Goal: Task Accomplishment & Management: Manage account settings

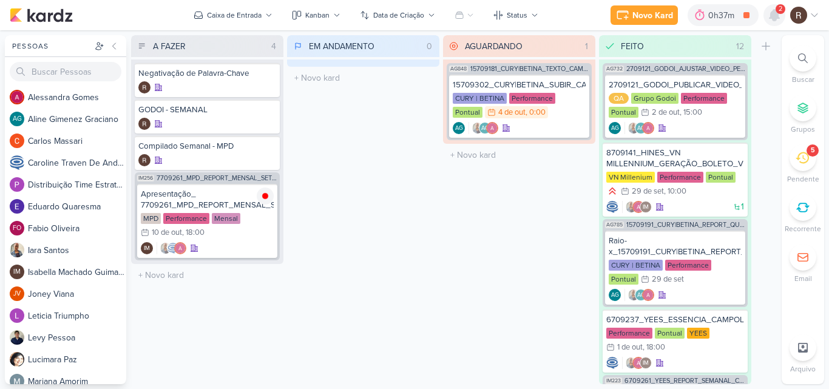
click at [775, 18] on icon at bounding box center [775, 15] width 10 height 11
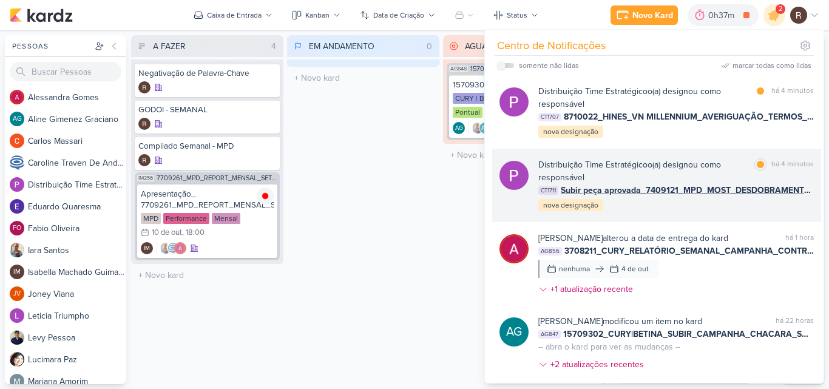
click at [727, 209] on div "Distribuição Time Estratégico o(a) designou como responsável marcar como lida h…" at bounding box center [677, 185] width 276 height 54
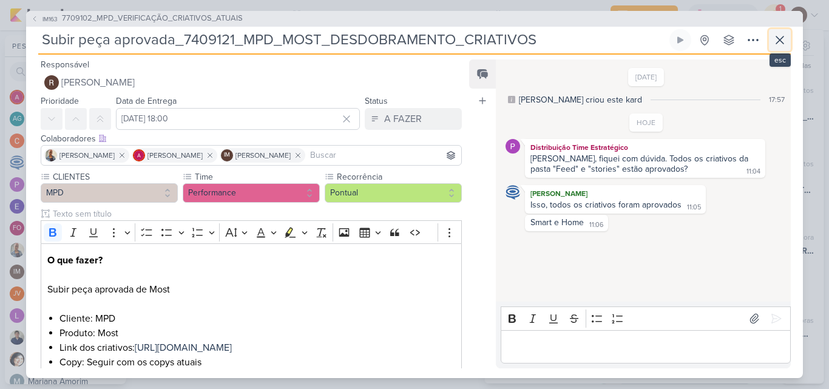
click at [776, 40] on icon at bounding box center [780, 40] width 15 height 15
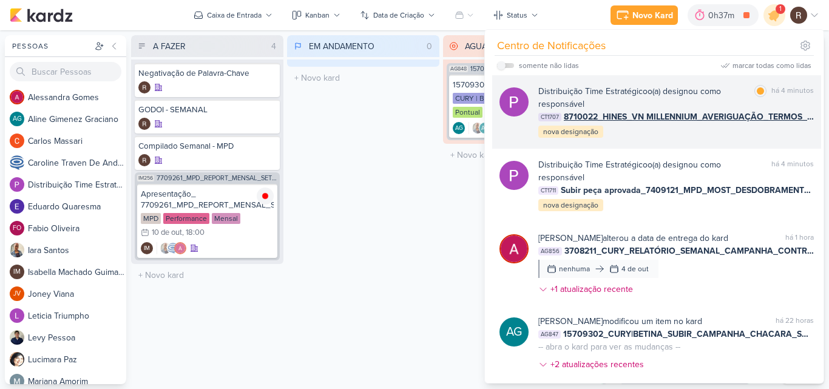
click at [712, 94] on div "Distribuição Time Estratégico o(a) designou como responsável" at bounding box center [644, 98] width 211 height 26
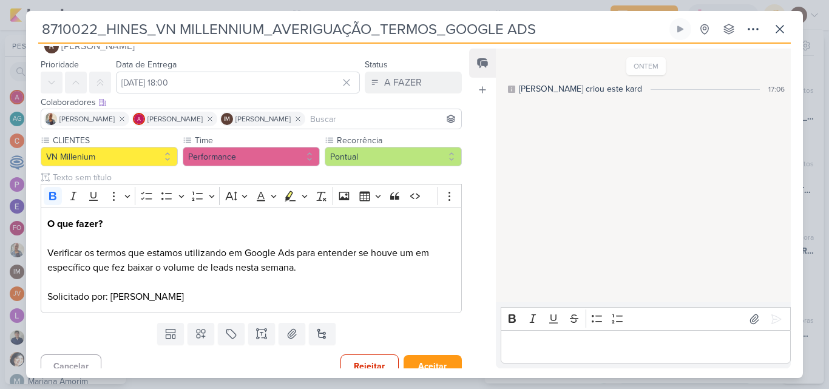
scroll to position [38, 0]
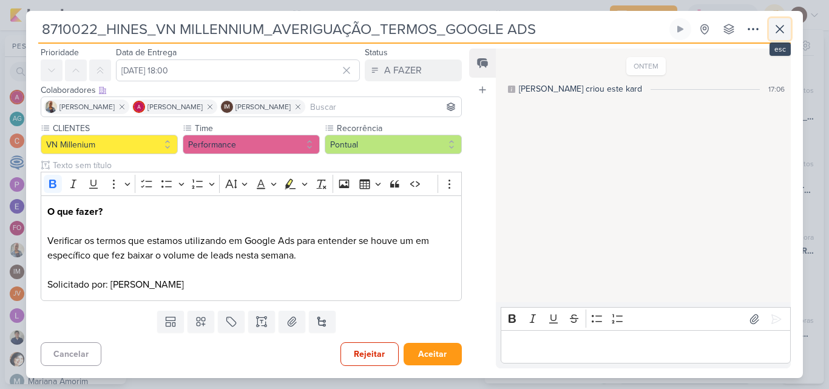
click at [774, 32] on icon at bounding box center [780, 29] width 15 height 15
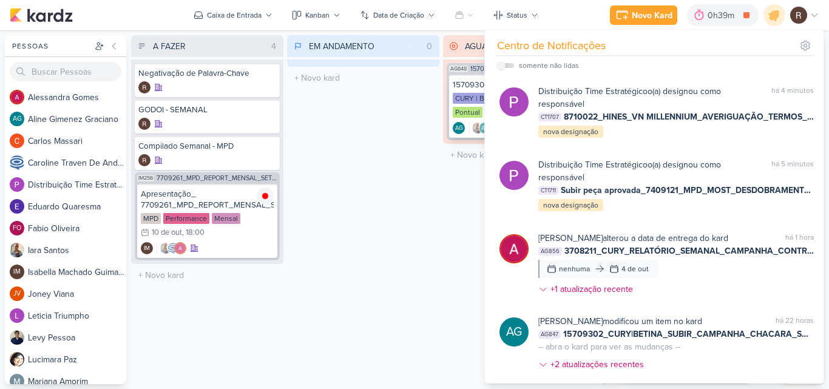
click at [461, 95] on div "CURY | BETINA" at bounding box center [480, 98] width 54 height 11
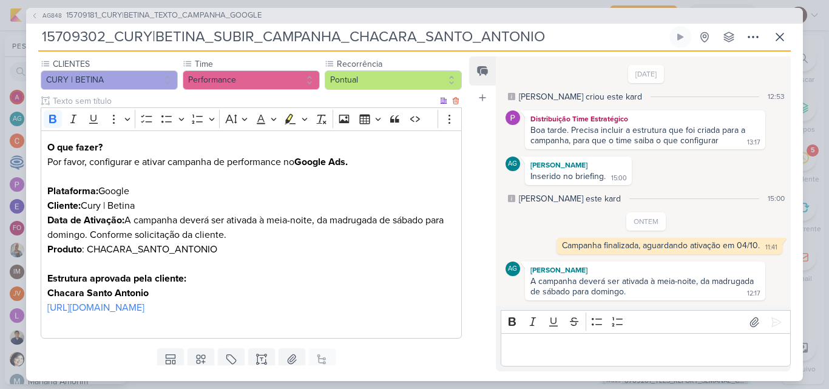
scroll to position [121, 0]
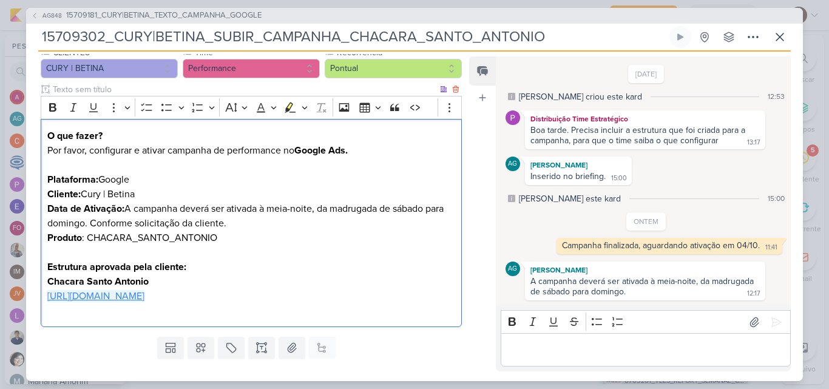
click at [145, 302] on link "[URL][DOMAIN_NAME]" at bounding box center [95, 296] width 97 height 12
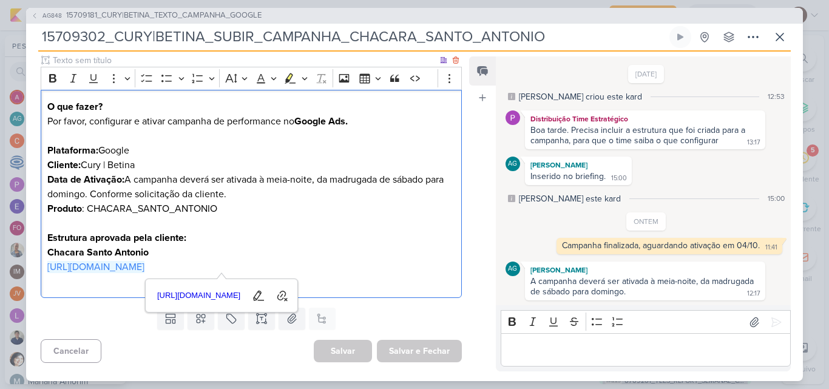
scroll to position [165, 0]
click at [775, 39] on icon at bounding box center [780, 37] width 15 height 15
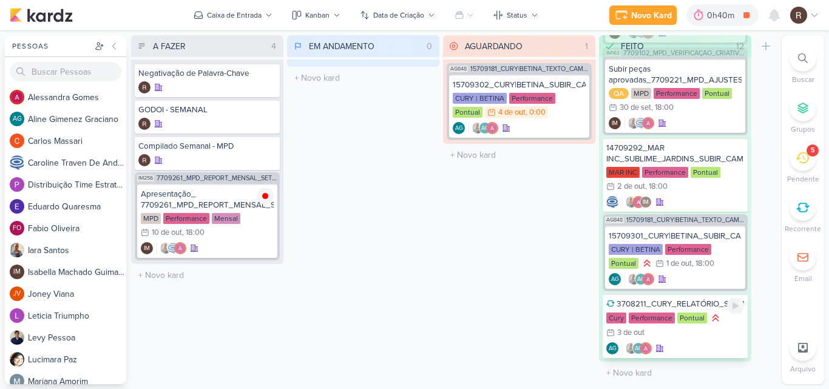
scroll to position [706, 0]
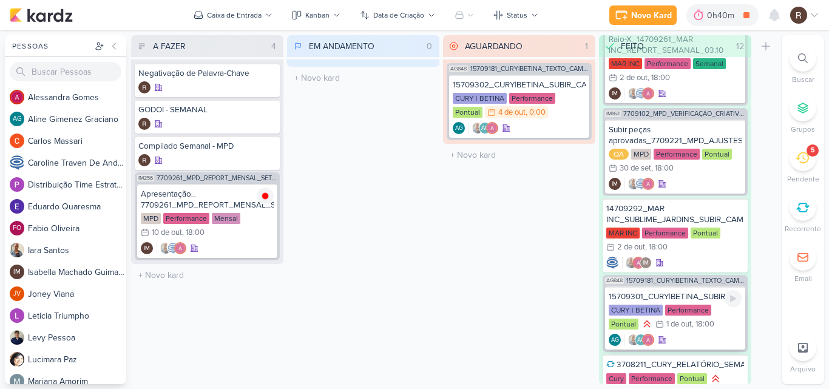
click at [693, 299] on div "15709301_CURY|BETINA_SUBIR_CAMPANHA_BARRA_FUNDA" at bounding box center [675, 296] width 133 height 11
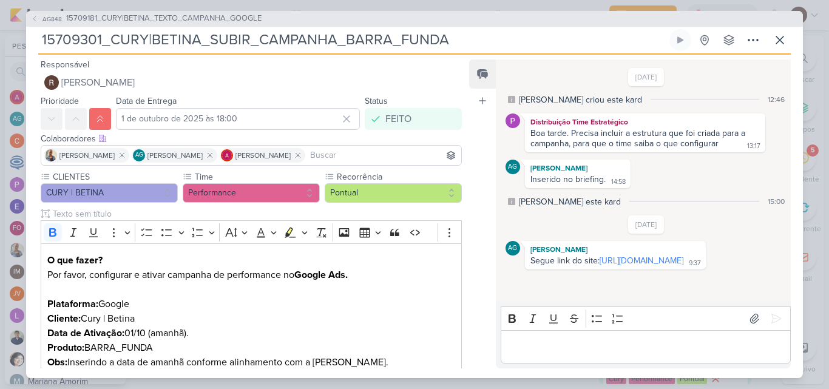
drag, startPoint x: 705, startPoint y: 261, endPoint x: 602, endPoint y: 270, distance: 103.6
click at [602, 270] on div "[DATE] [PERSON_NAME] criou este kard 12:46 Distribuição Time Estratégico Boa ta…" at bounding box center [643, 182] width 294 height 242
copy link "[URL][DOMAIN_NAME]"
click at [780, 33] on icon at bounding box center [780, 40] width 15 height 15
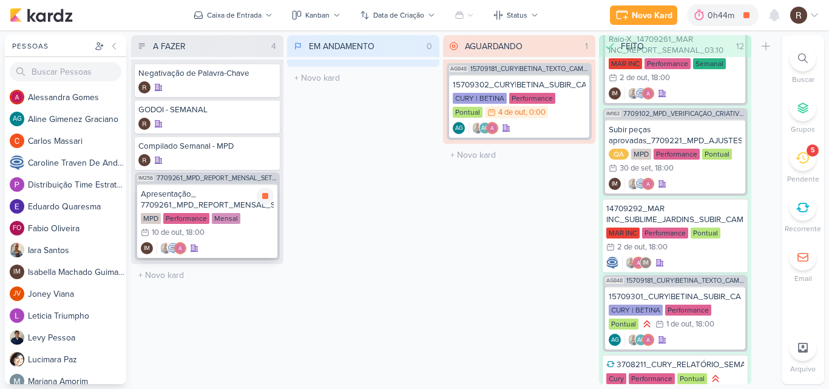
click at [237, 240] on div "Apresentação_ 7709261_MPD_REPORT_MENSAL_SETEMBRO MPD Performance Mensal 10/10 […" at bounding box center [207, 221] width 140 height 74
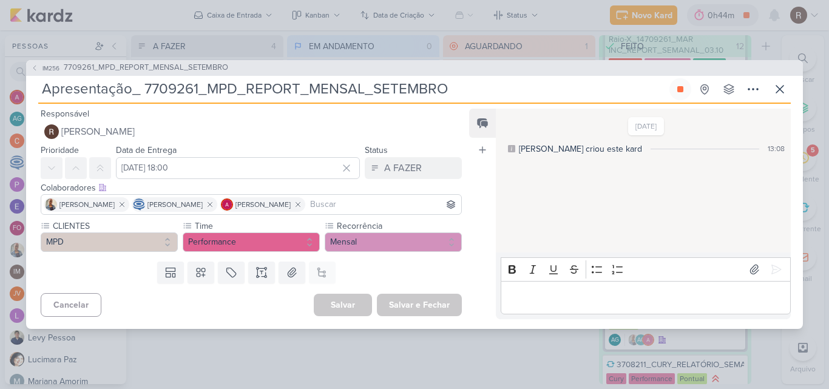
click at [563, 290] on p "Editor editing area: main" at bounding box center [646, 297] width 278 height 15
click at [204, 69] on span "7709261_MPD_REPORT_MENSAL_SETEMBRO" at bounding box center [146, 68] width 165 height 12
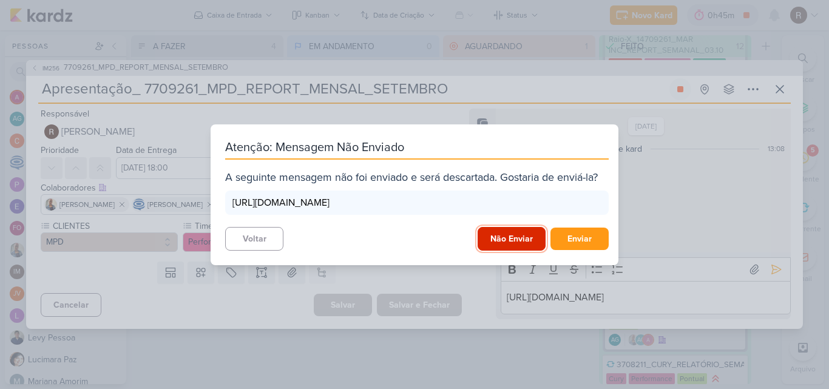
click at [495, 237] on button "Não Enviar" at bounding box center [512, 239] width 68 height 24
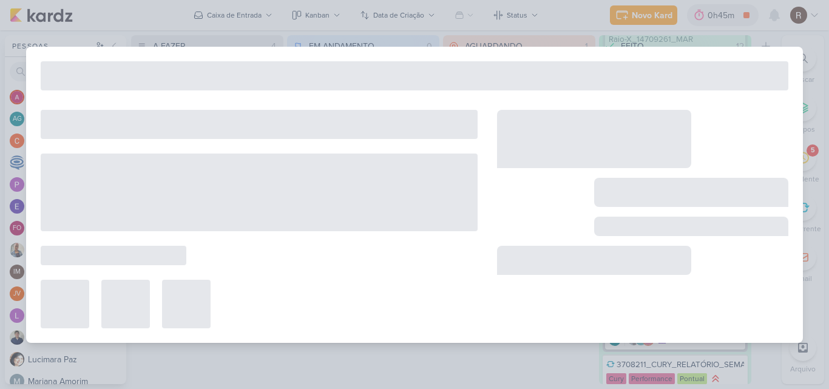
type input "7709261_MPD_REPORT_MENSAL_SETEMBRO"
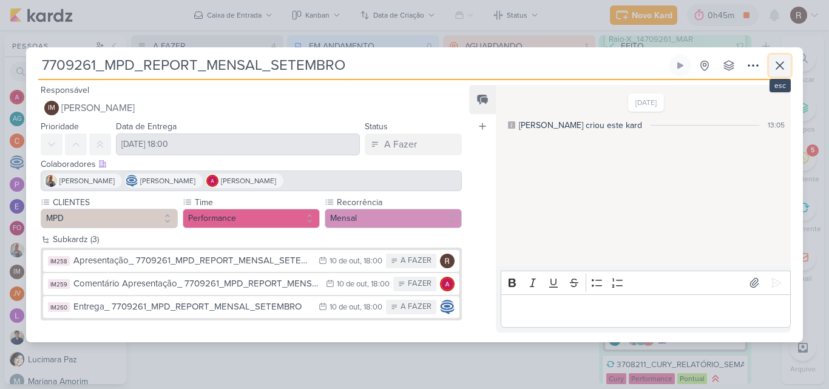
click at [782, 70] on icon at bounding box center [780, 65] width 15 height 15
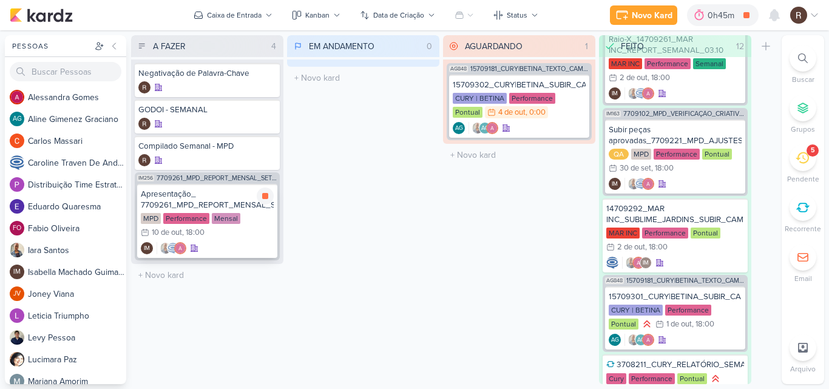
click at [215, 208] on div "Apresentação_ 7709261_MPD_REPORT_MENSAL_SETEMBRO" at bounding box center [207, 200] width 133 height 22
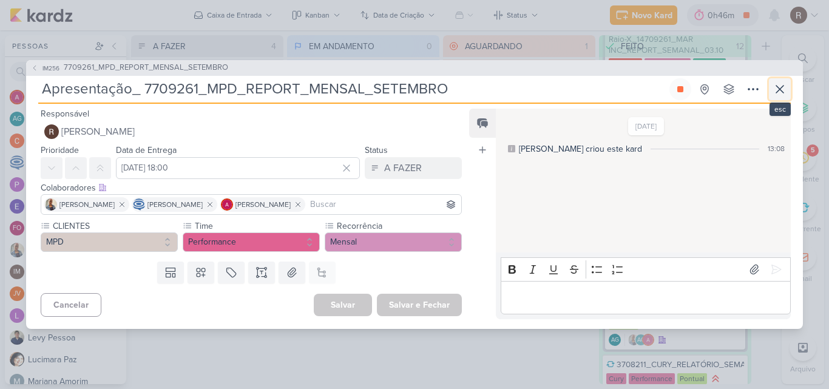
click at [775, 89] on icon at bounding box center [780, 89] width 15 height 15
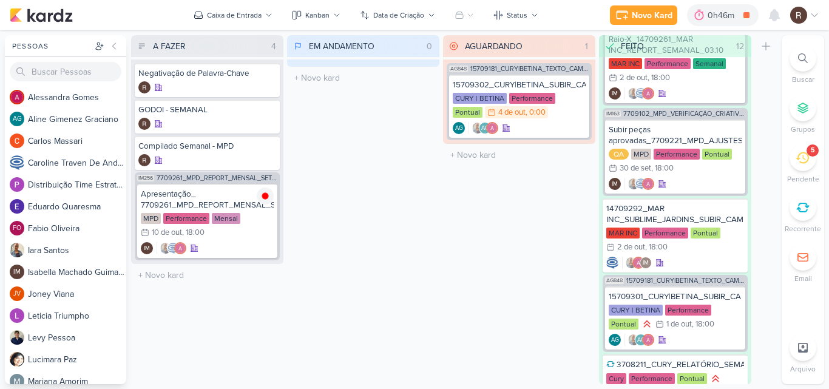
click at [805, 157] on icon at bounding box center [802, 157] width 13 height 13
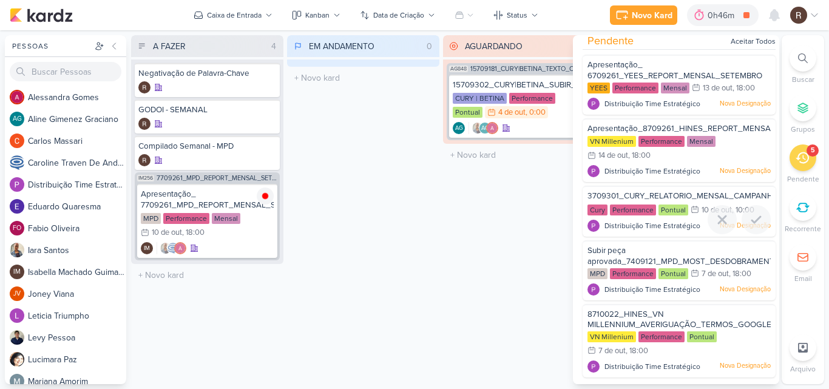
scroll to position [9, 0]
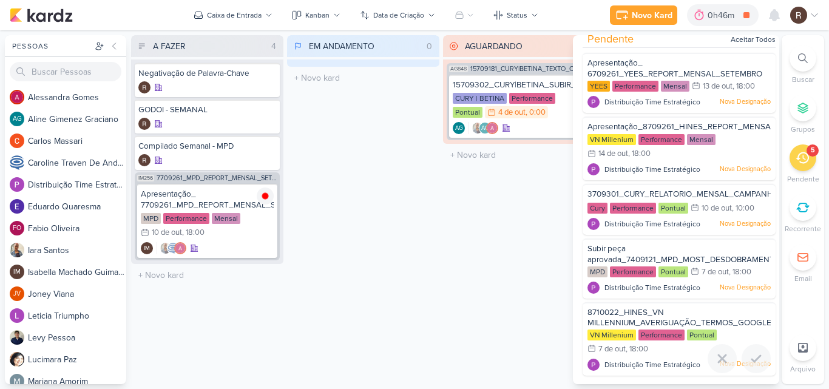
click at [651, 317] on span "8710022_HINES_VN MILLENNIUM_AVERIGUAÇÃO_TERMOS_GOOGLE ADS" at bounding box center [680, 323] width 184 height 31
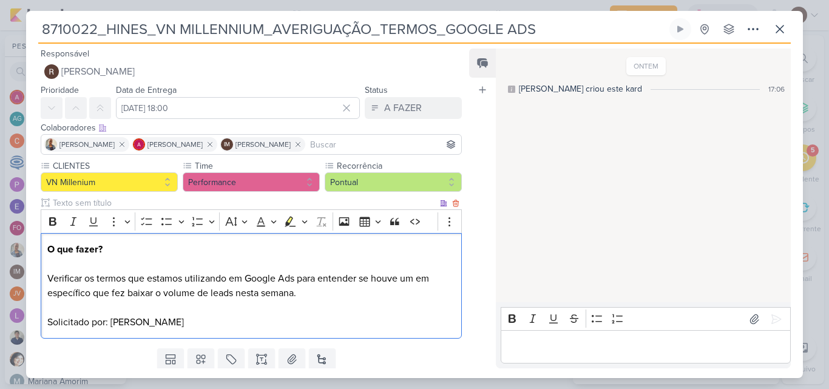
drag, startPoint x: 48, startPoint y: 278, endPoint x: 309, endPoint y: 295, distance: 261.6
click at [309, 295] on p "O que fazer? Verificar os termos que estamos utilizando em Google Ads para ente…" at bounding box center [251, 285] width 408 height 87
copy p "Verificar os termos que estamos utilizando em Google Ads para entender se houve…"
click at [766, 144] on div "ONTEM [PERSON_NAME] criou este kard 17:06" at bounding box center [643, 176] width 294 height 253
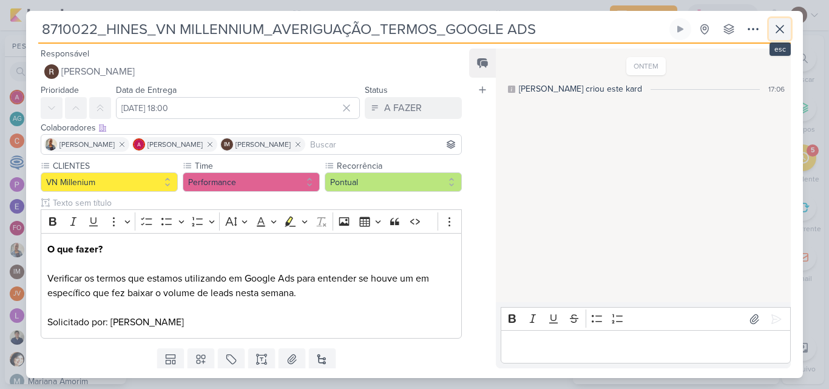
click at [788, 33] on button at bounding box center [780, 29] width 22 height 22
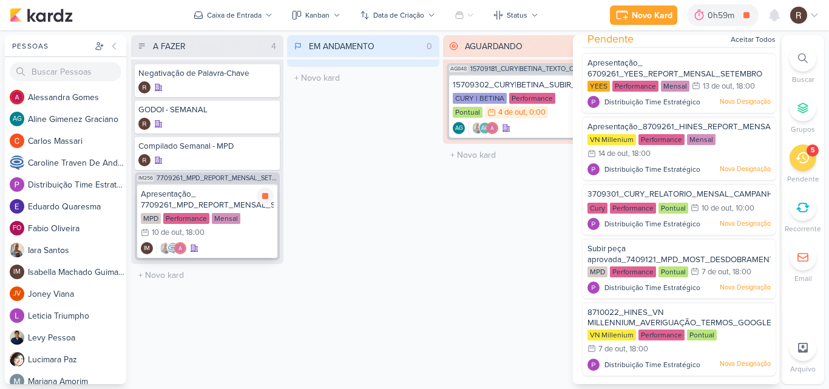
click at [240, 206] on div "Apresentação_ 7709261_MPD_REPORT_MENSAL_SETEMBRO" at bounding box center [207, 200] width 133 height 22
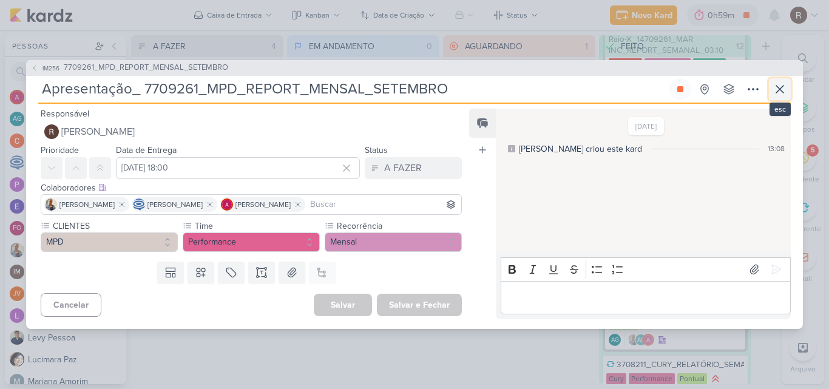
click at [791, 95] on button at bounding box center [780, 89] width 22 height 22
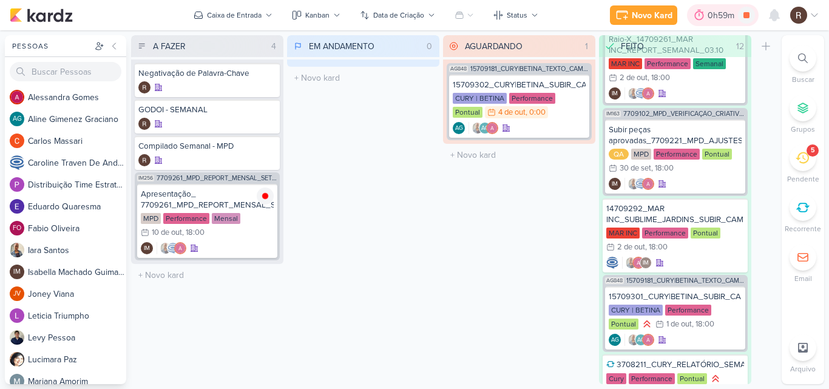
click at [714, 12] on div "0h59m" at bounding box center [723, 15] width 30 height 13
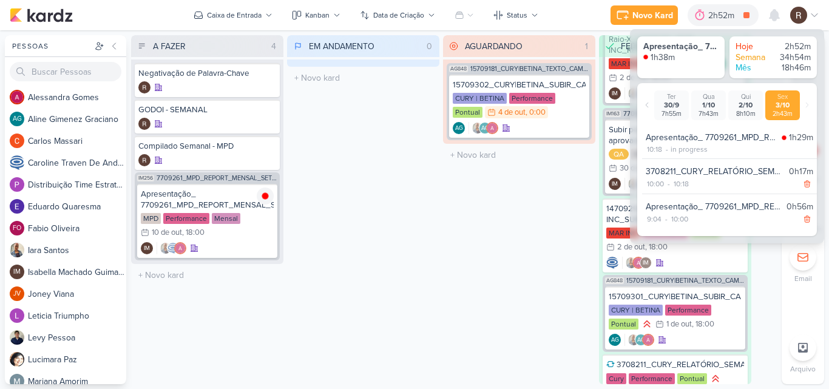
click at [434, 207] on div "EM ANDAMENTO 0 Mover Para Esquerda Mover Para Direita [GEOGRAPHIC_DATA] O títul…" at bounding box center [363, 209] width 152 height 349
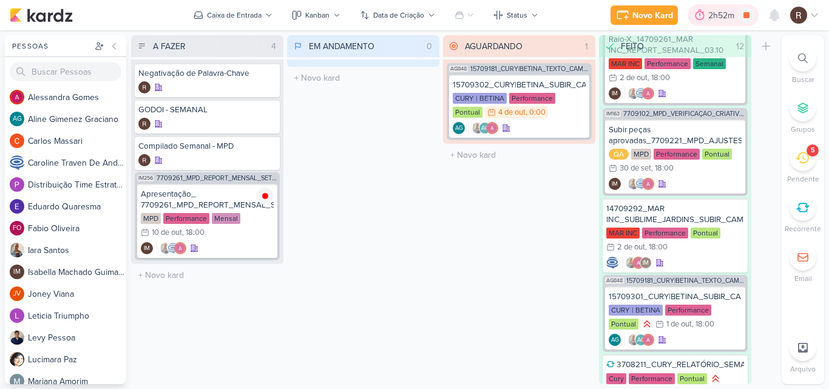
click at [696, 11] on icon at bounding box center [700, 15] width 12 height 12
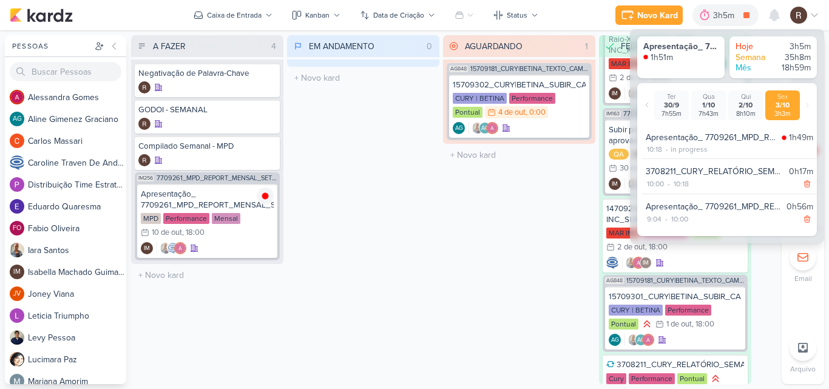
click at [386, 277] on div "EM ANDAMENTO 0 Mover Para Esquerda Mover Para Direita [GEOGRAPHIC_DATA] O títul…" at bounding box center [363, 209] width 152 height 349
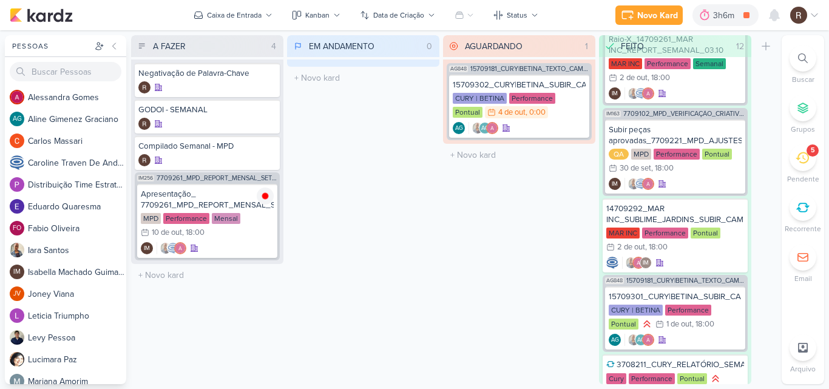
click at [808, 162] on icon at bounding box center [802, 158] width 13 height 12
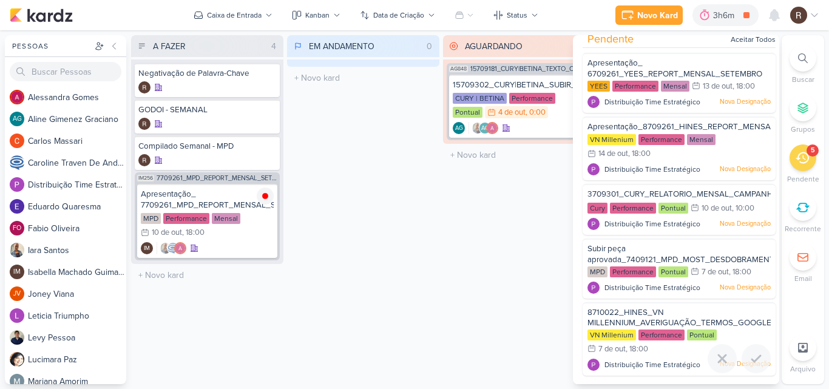
click at [659, 318] on span "8710022_HINES_VN MILLENNIUM_AVERIGUAÇÃO_TERMOS_GOOGLE ADS" at bounding box center [680, 323] width 184 height 31
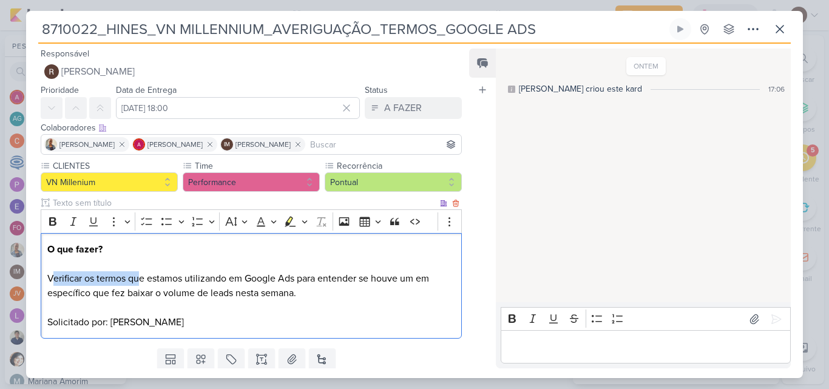
drag, startPoint x: 50, startPoint y: 279, endPoint x: 139, endPoint y: 281, distance: 88.7
click at [139, 281] on p "O que fazer? Verificar os termos que estamos utilizando em Google Ads para ente…" at bounding box center [251, 285] width 408 height 87
drag, startPoint x: 49, startPoint y: 276, endPoint x: 299, endPoint y: 296, distance: 251.5
click at [299, 296] on p "O que fazer? Verificar os termos que estamos utilizando em Google Ads para ente…" at bounding box center [251, 285] width 408 height 87
copy p "Verificar os termos que estamos utilizando em Google Ads para entender se houve…"
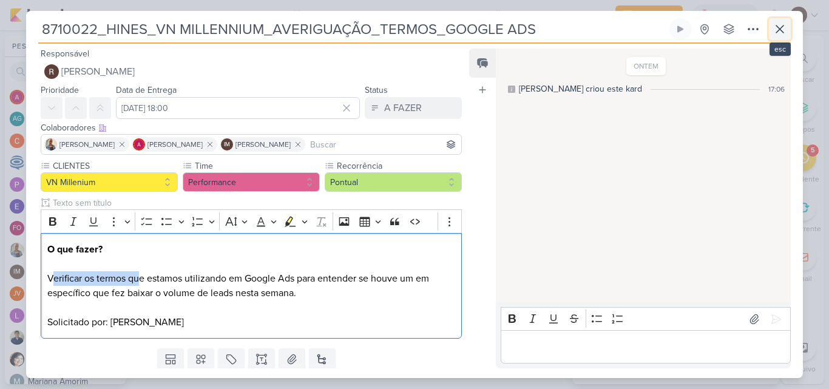
click at [788, 28] on button at bounding box center [780, 29] width 22 height 22
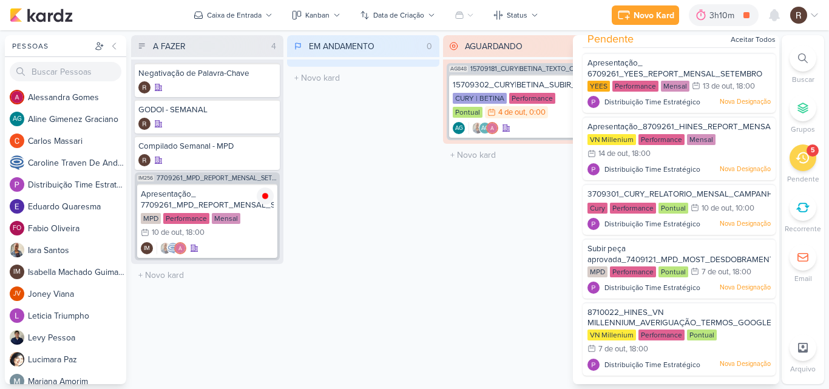
click at [417, 230] on div "EM ANDAMENTO 0 Mover Para Esquerda Mover Para Direita [GEOGRAPHIC_DATA] O títul…" at bounding box center [363, 209] width 152 height 349
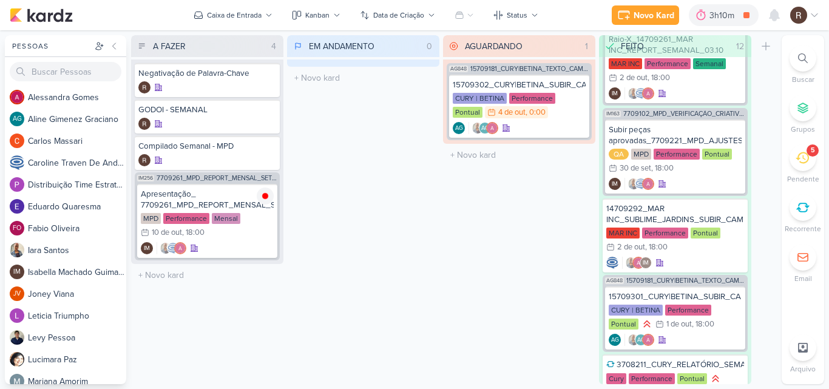
click at [811, 159] on div "5" at bounding box center [803, 158] width 27 height 27
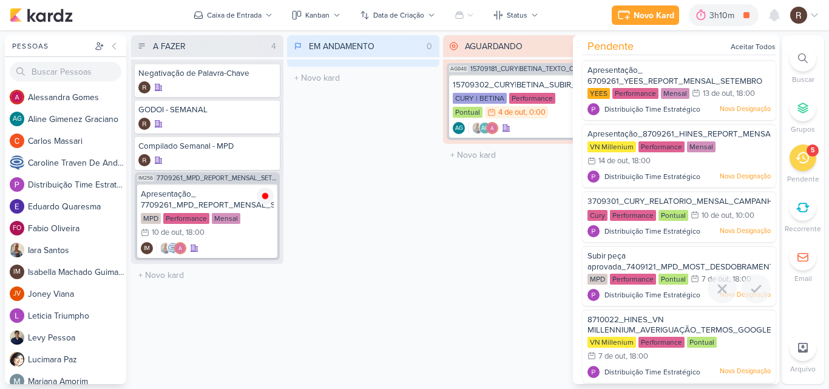
scroll to position [0, 0]
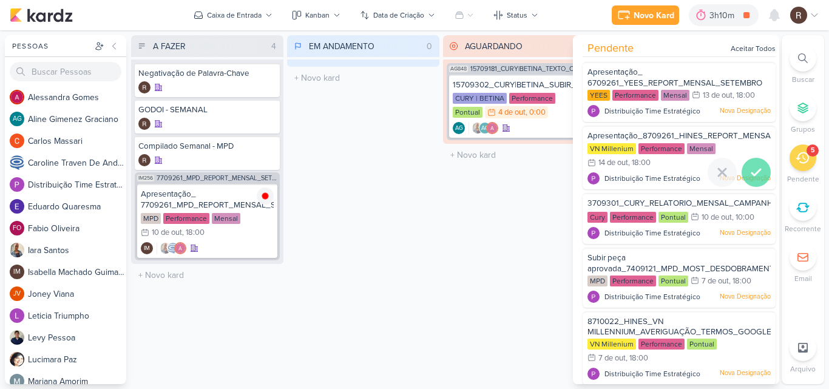
click at [754, 175] on icon at bounding box center [756, 172] width 15 height 15
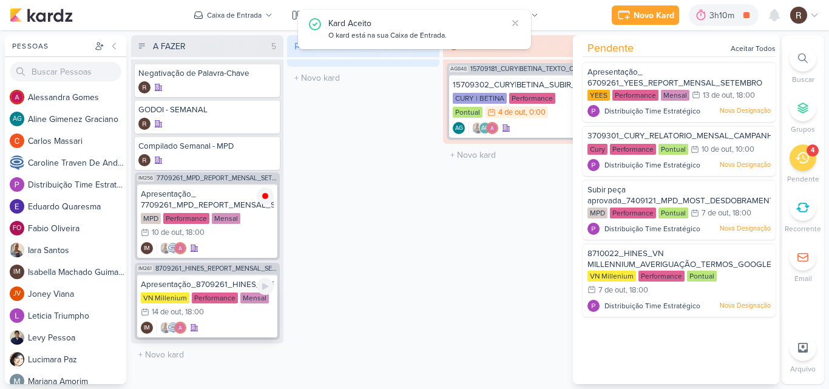
click at [245, 294] on div "Mensal" at bounding box center [254, 298] width 29 height 11
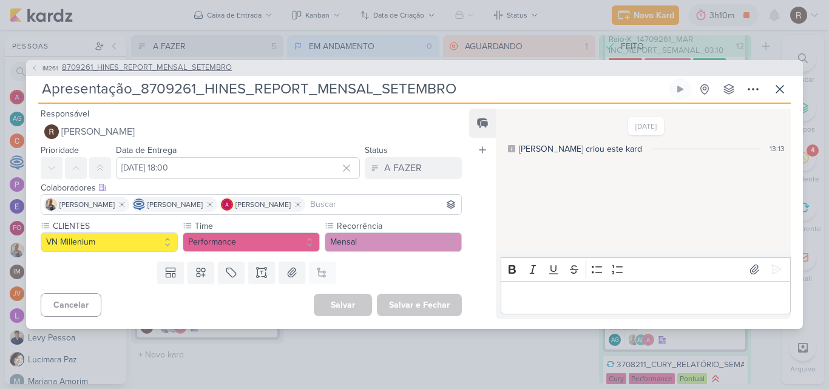
click at [195, 73] on span "8709261_HINES_REPORT_MENSAL_SETEMBRO" at bounding box center [147, 68] width 170 height 12
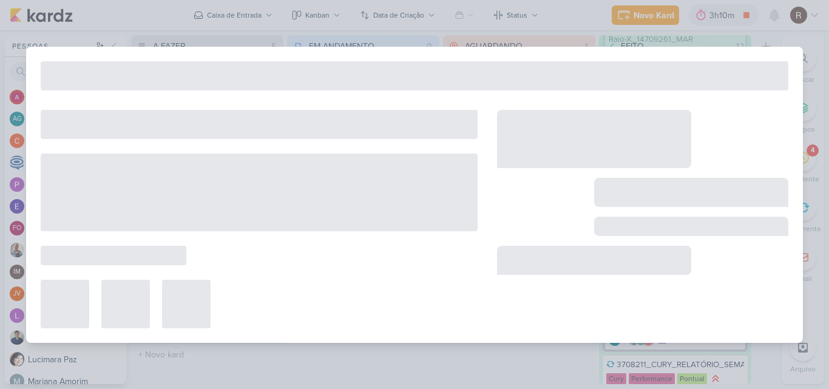
type input "8709261_HINES_REPORT_MENSAL_SETEMBRO"
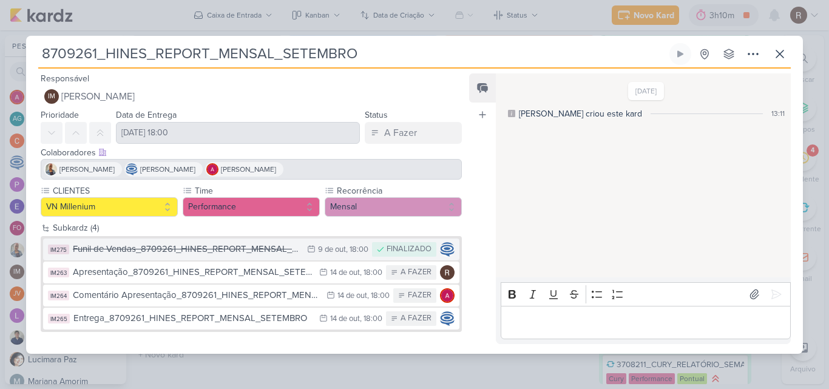
click at [257, 250] on div "Funil de Vendas_8709261_HINES_REPORT_MENSAL_SETEMBRO" at bounding box center [187, 249] width 228 height 14
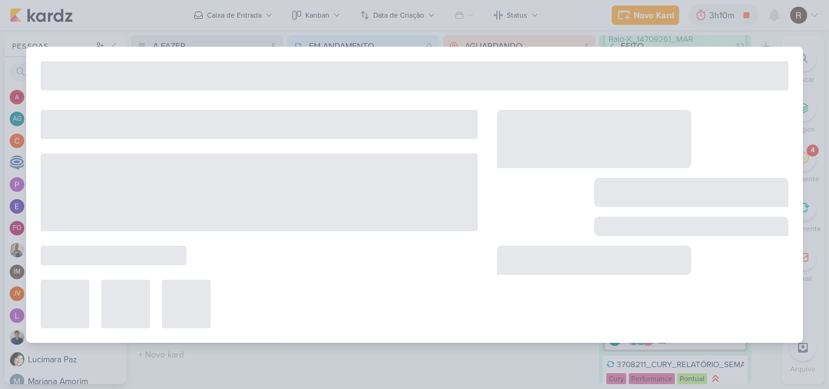
type input "Funil de Vendas_8709261_HINES_REPORT_MENSAL_SETEMBRO"
type input "[DATE] 18:00"
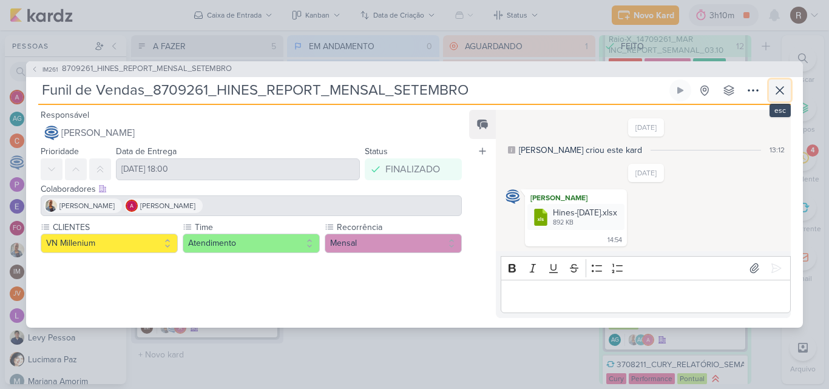
click at [777, 95] on icon at bounding box center [780, 90] width 15 height 15
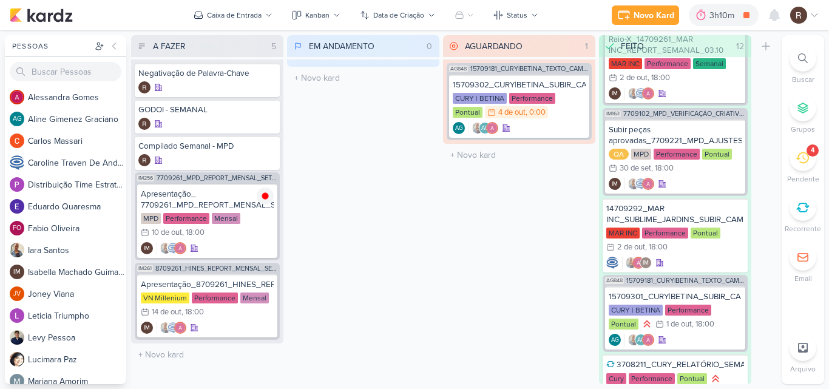
click at [399, 290] on div "EM ANDAMENTO 0 Mover Para Esquerda Mover Para Direita [GEOGRAPHIC_DATA] O títul…" at bounding box center [363, 209] width 152 height 349
click at [799, 157] on icon at bounding box center [802, 158] width 13 height 12
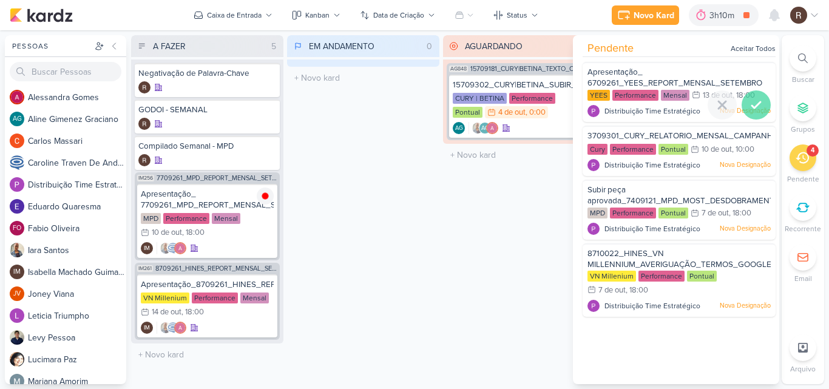
click at [756, 106] on icon at bounding box center [756, 105] width 15 height 15
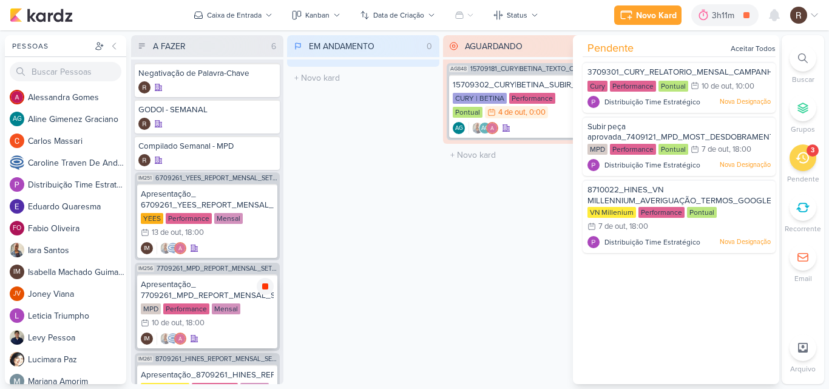
click at [268, 287] on icon at bounding box center [265, 287] width 6 height 6
click at [364, 276] on div "EM ANDAMENTO 0 Mover Para Esquerda Mover Para Direita [GEOGRAPHIC_DATA] O títul…" at bounding box center [363, 209] width 152 height 349
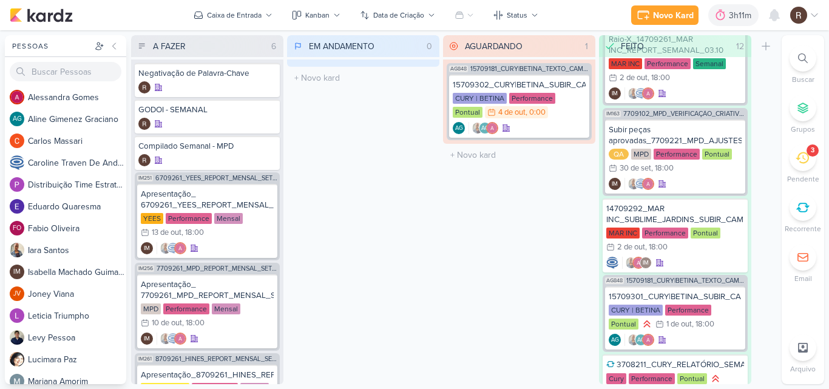
click at [322, 175] on div "EM ANDAMENTO 0 Mover Para Esquerda Mover Para Direita [GEOGRAPHIC_DATA] O títul…" at bounding box center [363, 209] width 152 height 349
click at [802, 156] on icon at bounding box center [802, 157] width 13 height 13
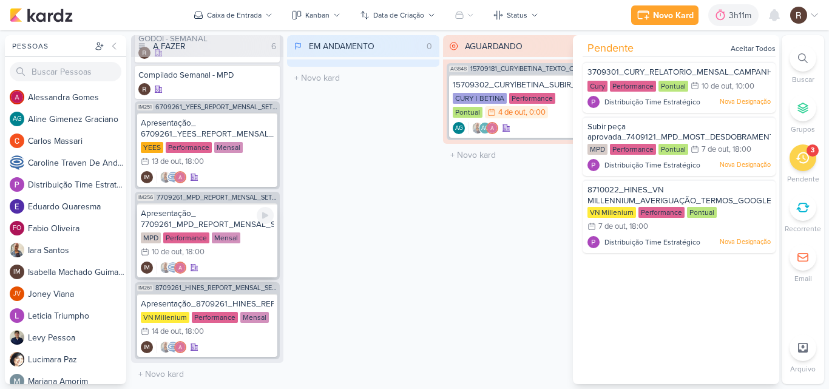
scroll to position [72, 0]
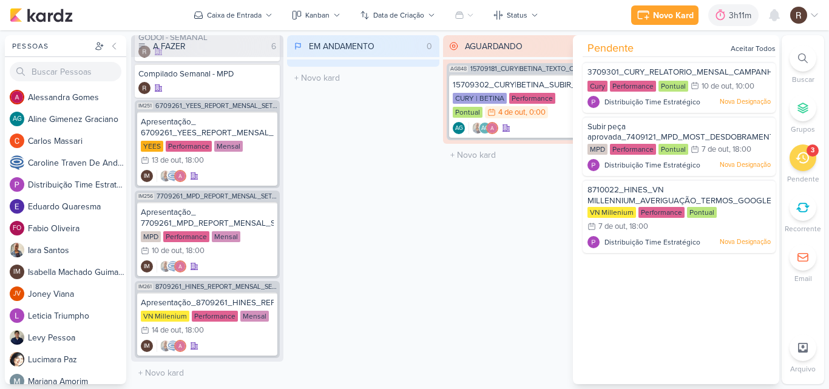
click at [403, 278] on div "EM ANDAMENTO 0 Mover Para Esquerda Mover Para Direita [GEOGRAPHIC_DATA] O títul…" at bounding box center [363, 209] width 152 height 349
